Goal: Information Seeking & Learning: Learn about a topic

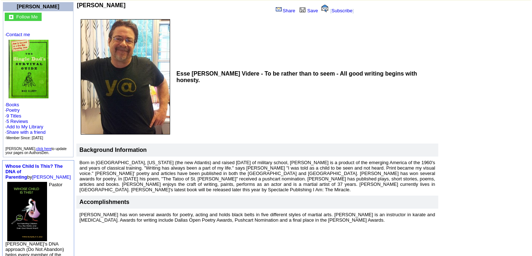
scroll to position [68, 0]
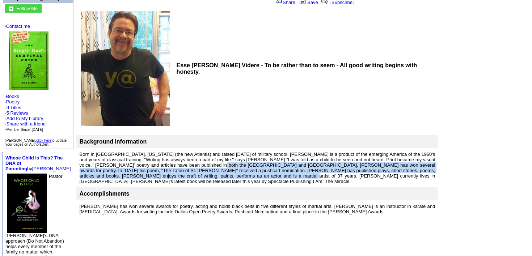
drag, startPoint x: 165, startPoint y: 159, endPoint x: 174, endPoint y: 173, distance: 16.8
click at [174, 173] on font "Born in [GEOGRAPHIC_DATA], [US_STATE] (the new Atlantis) and raised [DATE] of m…" at bounding box center [258, 168] width 356 height 33
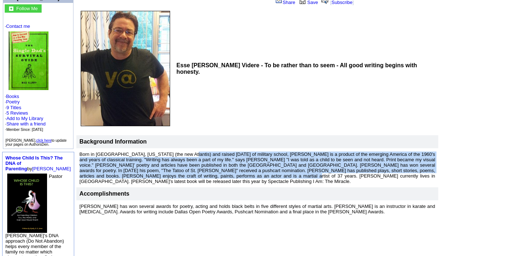
drag, startPoint x: 174, startPoint y: 173, endPoint x: 174, endPoint y: 151, distance: 22.1
click at [174, 152] on font "Born in [GEOGRAPHIC_DATA], [US_STATE] (the new Atlantis) and raised [DATE] of m…" at bounding box center [258, 168] width 356 height 33
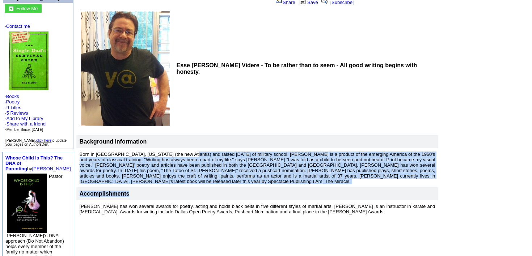
drag, startPoint x: 174, startPoint y: 151, endPoint x: 173, endPoint y: 181, distance: 30.1
click at [173, 181] on tbody "Background Information Born in [GEOGRAPHIC_DATA], [US_STATE] (the new Atlantis)…" at bounding box center [257, 176] width 363 height 83
click at [173, 188] on td "Accomplishments" at bounding box center [257, 194] width 363 height 13
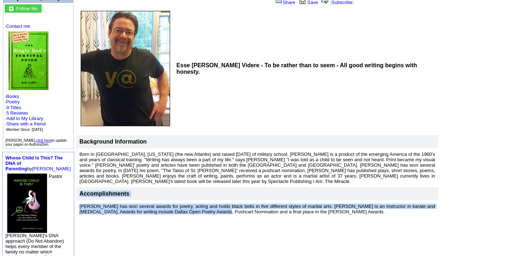
drag, startPoint x: 173, startPoint y: 181, endPoint x: 176, endPoint y: 204, distance: 22.9
click at [176, 204] on tbody "Background Information Born in [GEOGRAPHIC_DATA], [US_STATE] (the new Atlantis)…" at bounding box center [257, 176] width 363 height 83
click at [176, 204] on font "[PERSON_NAME] has won several awards for poetry, acting and holds black belts i…" at bounding box center [258, 209] width 356 height 11
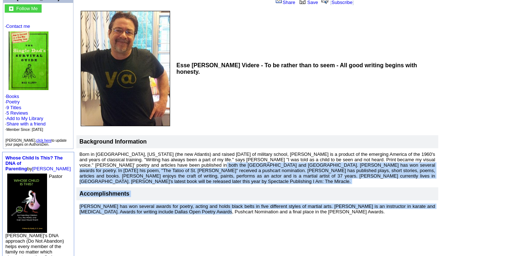
drag, startPoint x: 176, startPoint y: 204, endPoint x: 171, endPoint y: 159, distance: 44.8
click at [171, 159] on tbody "Background Information Born in [GEOGRAPHIC_DATA], [US_STATE] (the new Atlantis)…" at bounding box center [257, 176] width 363 height 83
click at [171, 159] on font "Born in [GEOGRAPHIC_DATA], [US_STATE] (the new Atlantis) and raised [DATE] of m…" at bounding box center [258, 168] width 356 height 33
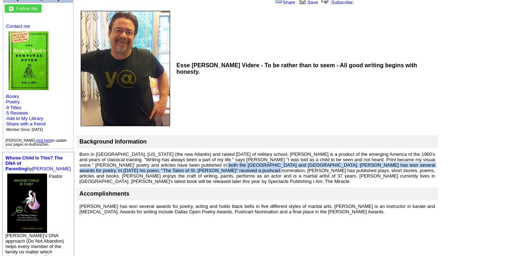
drag, startPoint x: 171, startPoint y: 159, endPoint x: 171, endPoint y: 169, distance: 9.4
click at [171, 169] on font "Born in [GEOGRAPHIC_DATA], [US_STATE] (the new Atlantis) and raised [DATE] of m…" at bounding box center [258, 168] width 356 height 33
